Goal: Complete application form

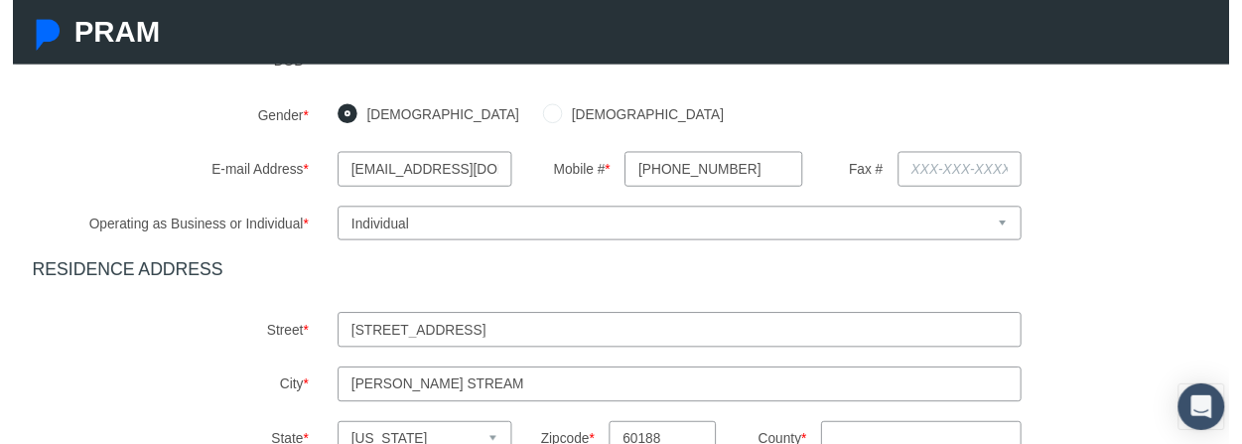
scroll to position [695, 0]
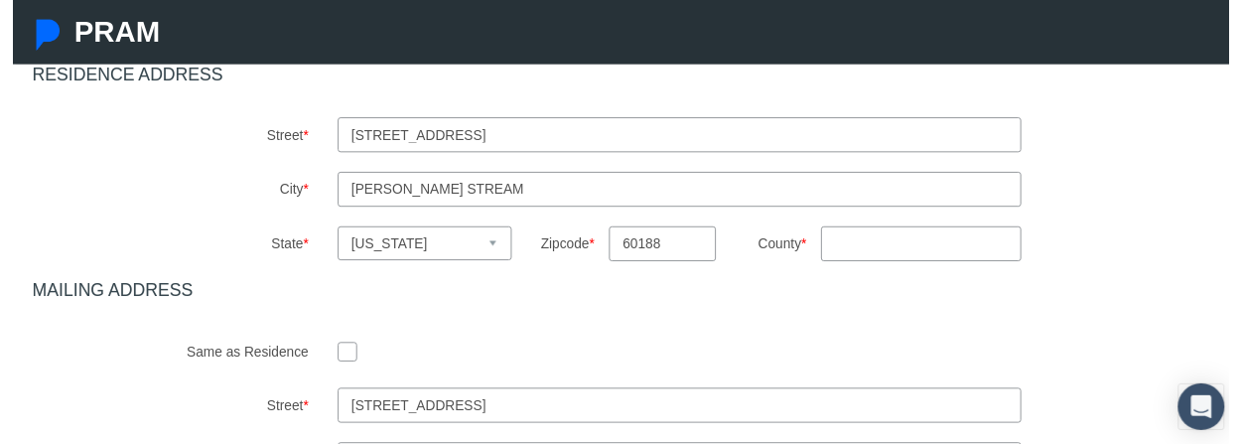
click at [872, 249] on input "County *" at bounding box center [927, 249] width 205 height 36
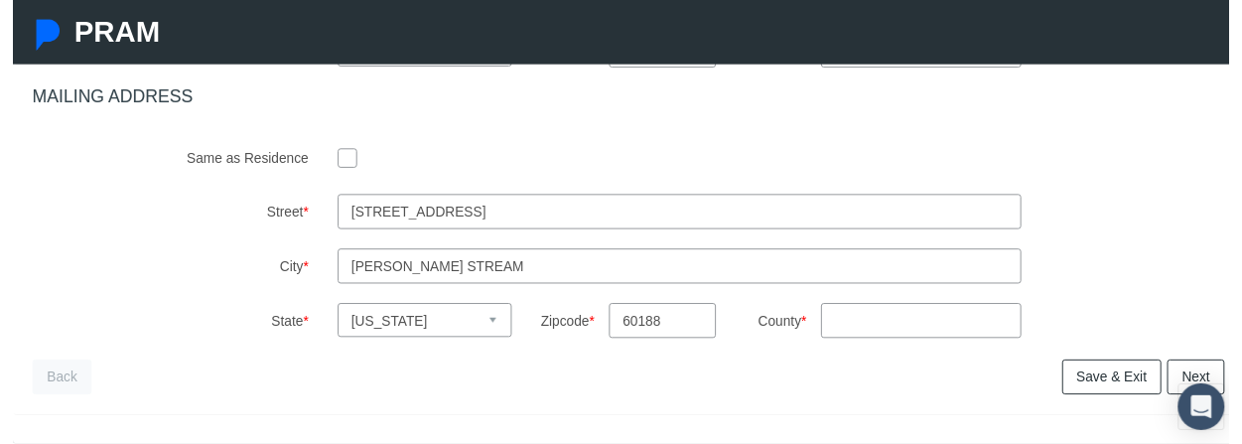
scroll to position [794, 0]
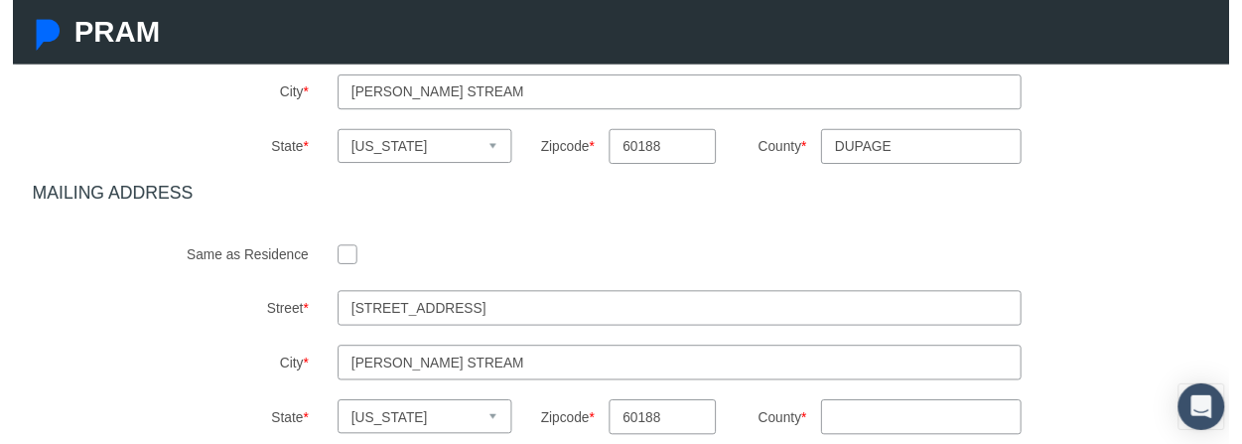
type input "Dupage"
click at [339, 258] on input "checkbox" at bounding box center [342, 259] width 20 height 20
checkbox input "true"
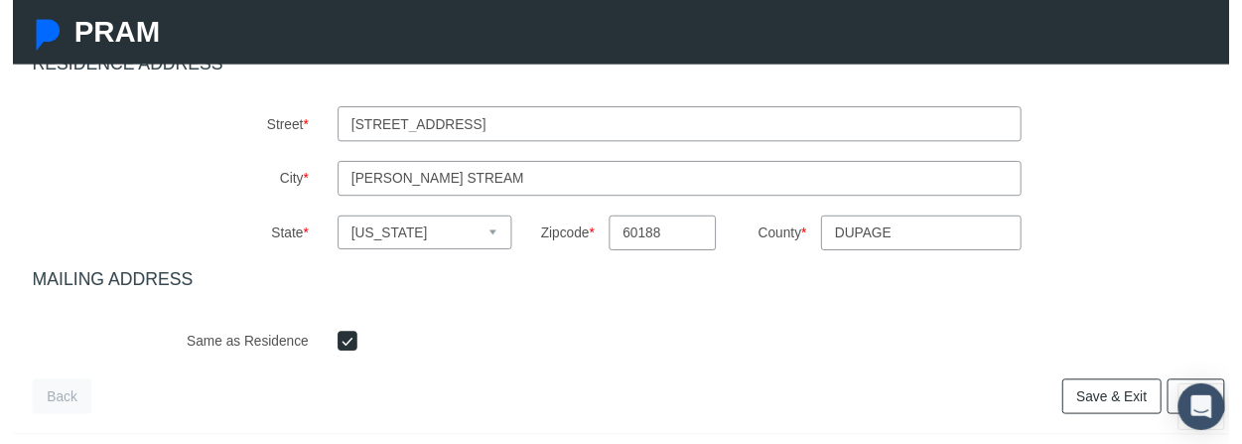
scroll to position [808, 0]
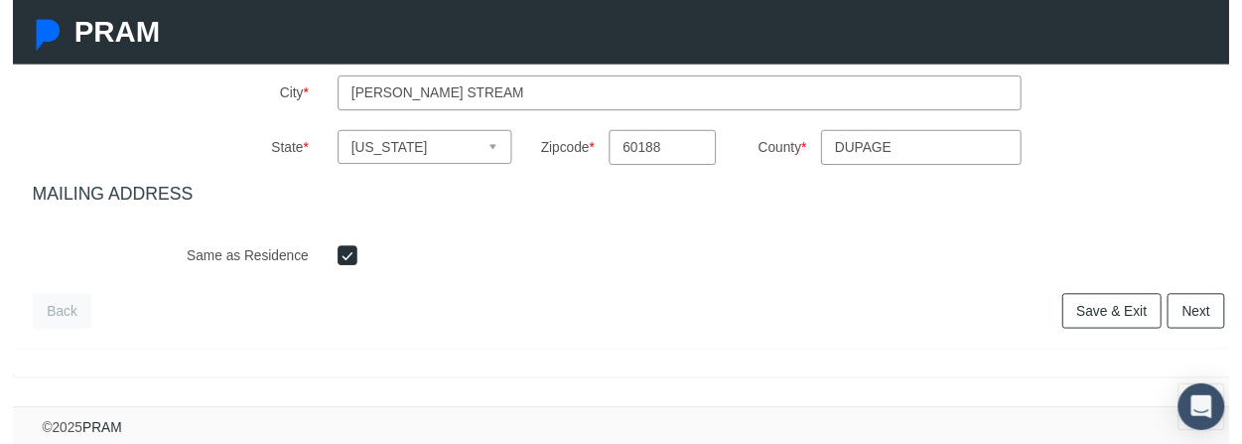
click at [1200, 302] on link "Next" at bounding box center [1208, 318] width 59 height 36
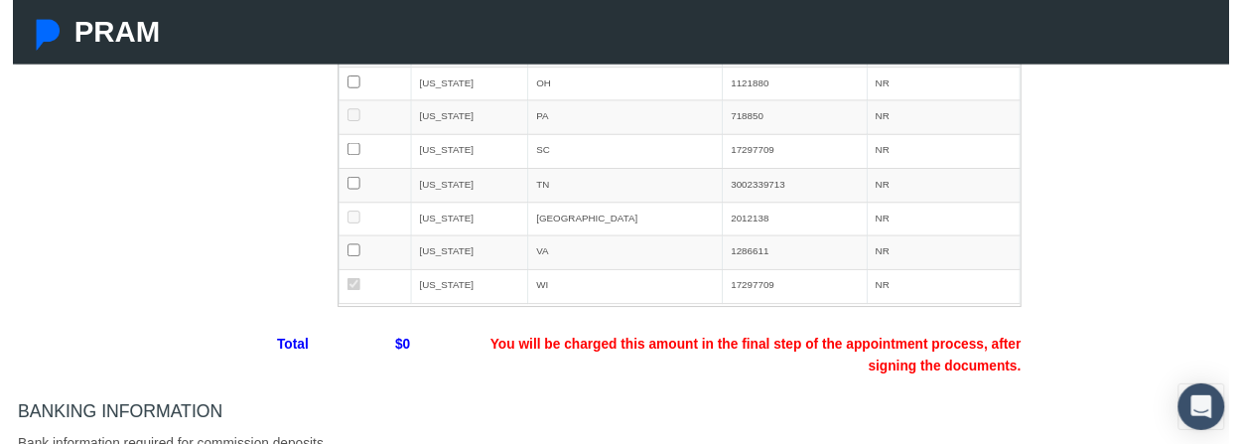
scroll to position [496, 0]
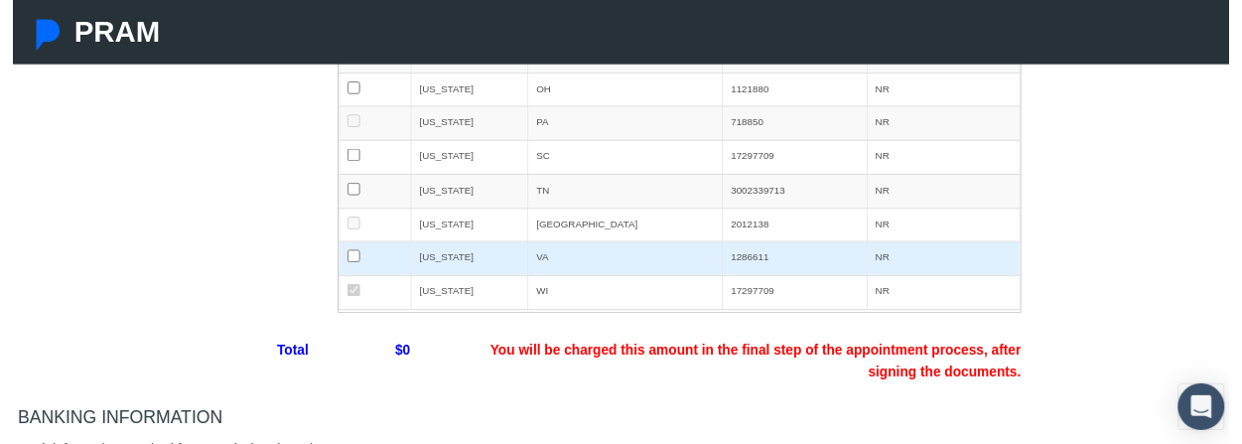
click at [343, 255] on input "checkbox" at bounding box center [348, 261] width 13 height 13
click at [347, 255] on input "checkbox" at bounding box center [348, 261] width 13 height 13
checkbox input "false"
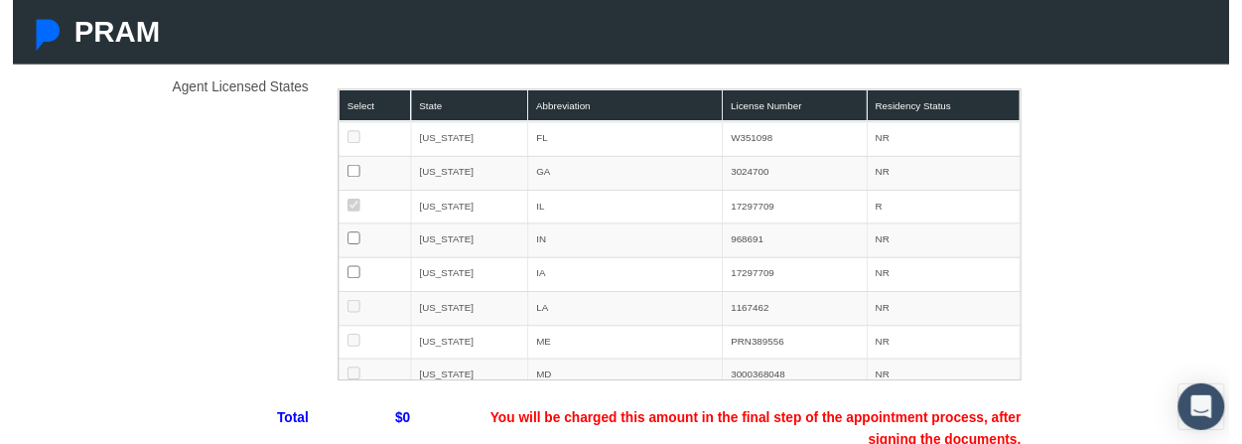
scroll to position [397, 0]
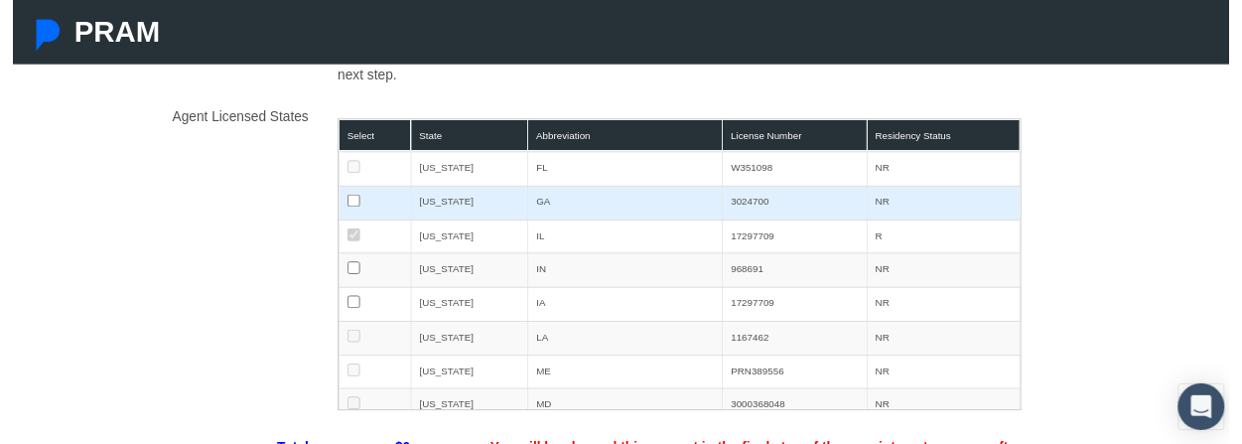
click at [342, 203] on input "checkbox" at bounding box center [348, 205] width 13 height 13
checkbox input "true"
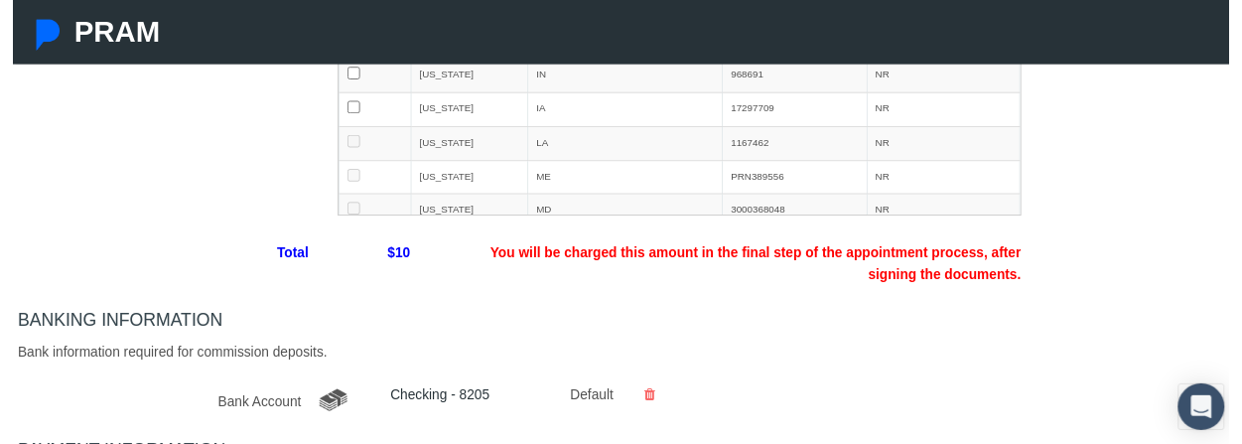
scroll to position [496, 0]
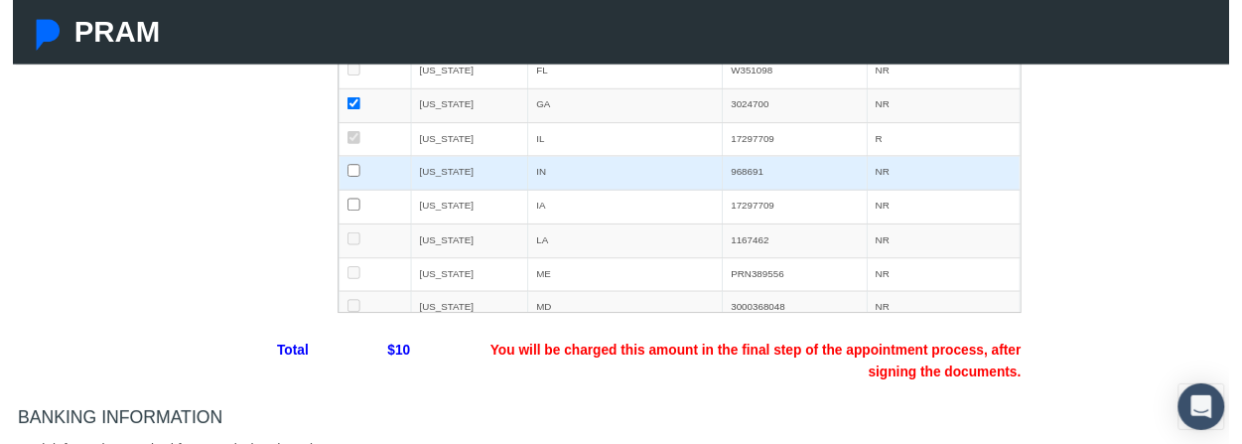
click at [346, 174] on input "checkbox" at bounding box center [348, 174] width 13 height 13
checkbox input "false"
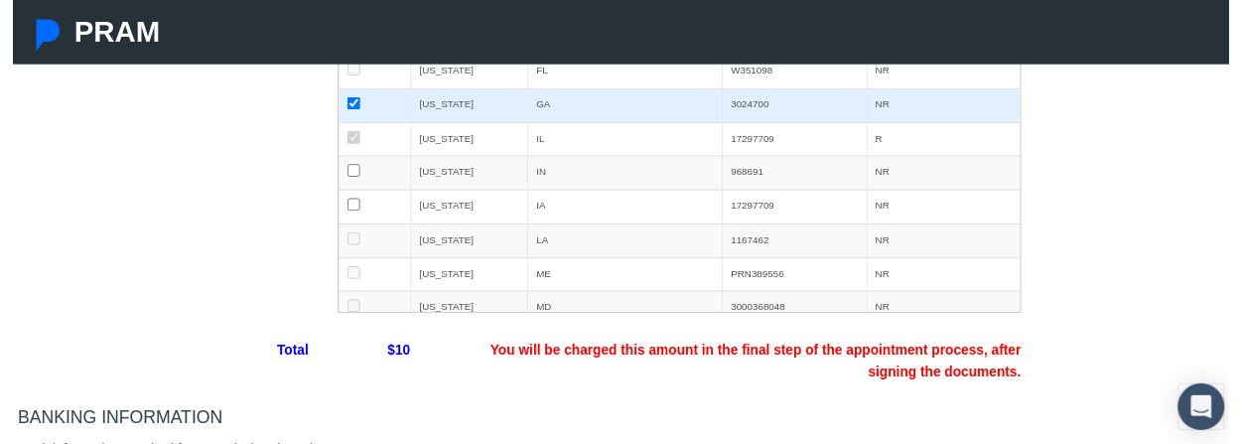
click at [347, 106] on input "checkbox" at bounding box center [348, 105] width 13 height 13
checkbox input "false"
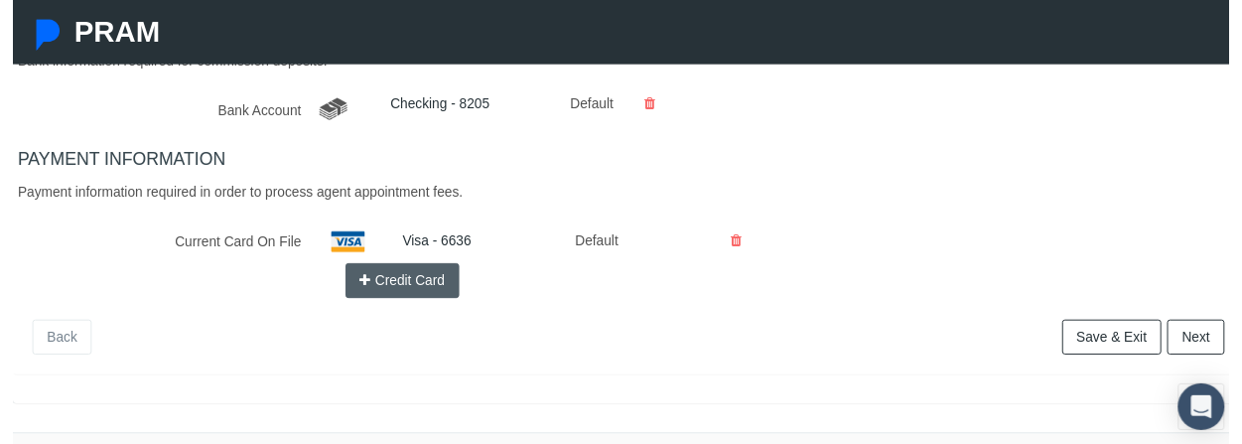
scroll to position [933, 0]
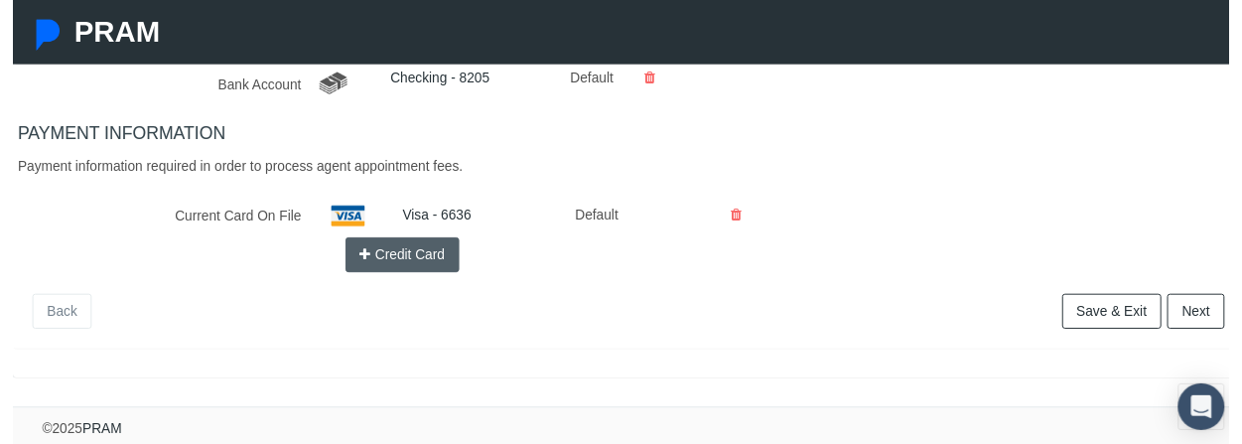
click at [1201, 301] on link "Next" at bounding box center [1208, 318] width 59 height 36
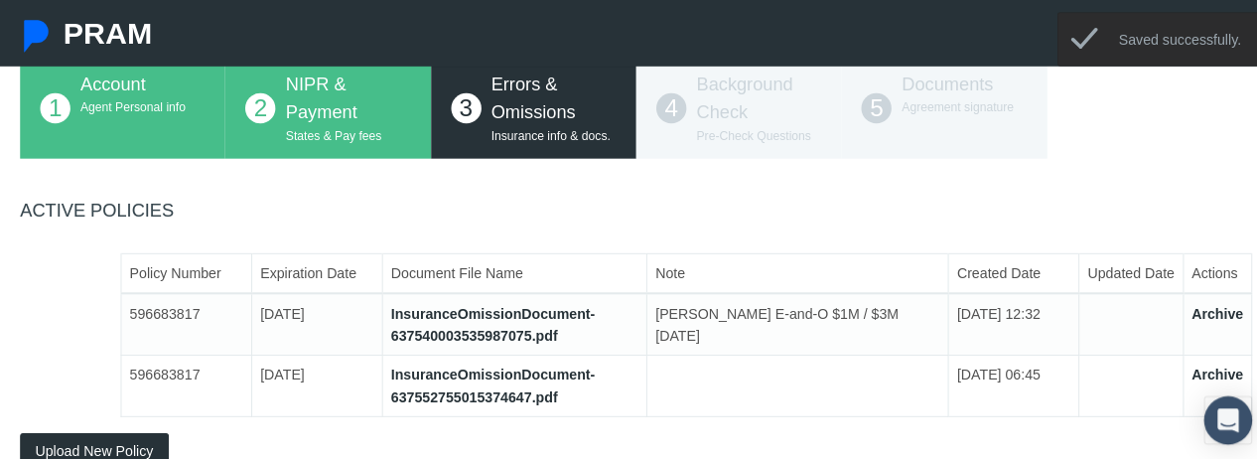
scroll to position [199, 0]
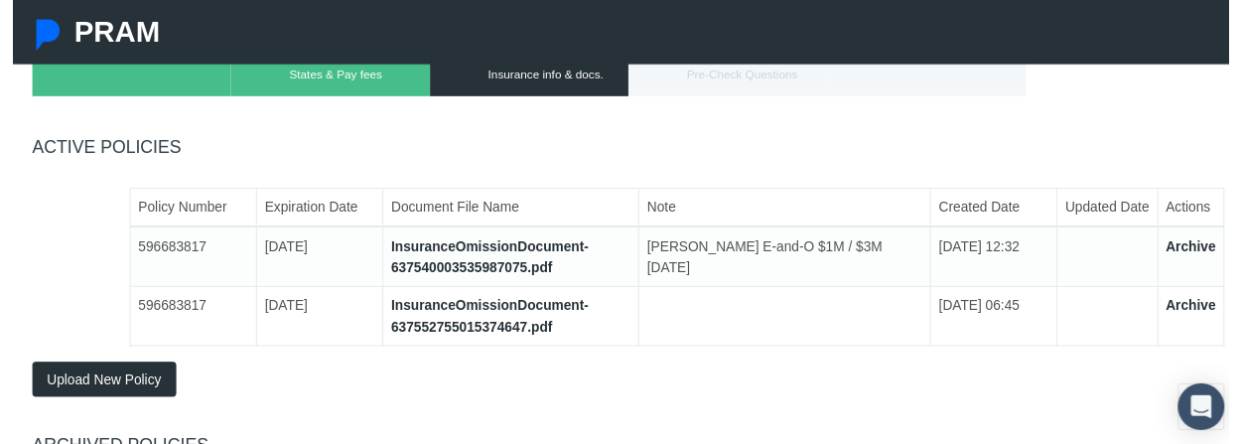
click at [71, 394] on button "Upload New Policy" at bounding box center [93, 387] width 147 height 36
